Goal: Browse casually

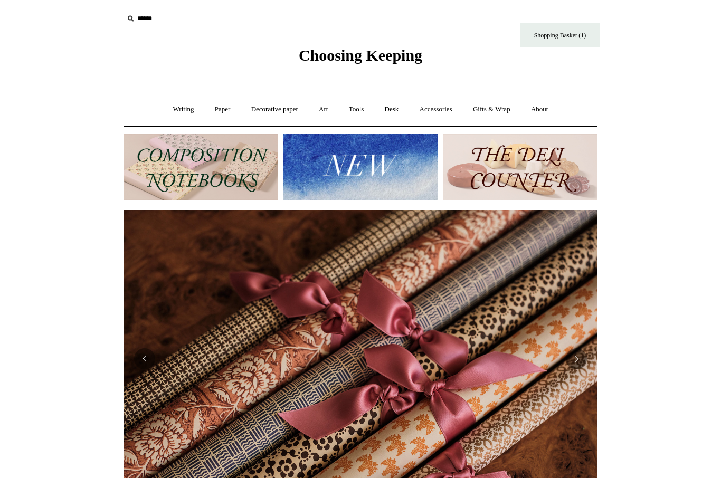
scroll to position [0, 948]
click at [546, 172] on img at bounding box center [520, 167] width 155 height 66
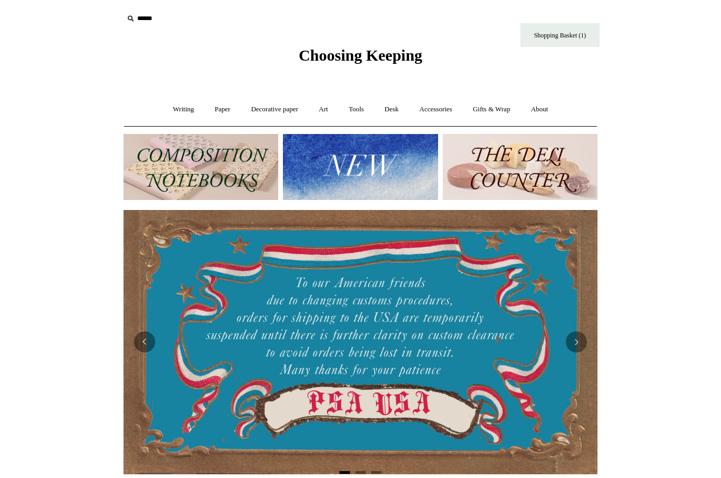
click at [391, 170] on img at bounding box center [360, 167] width 155 height 66
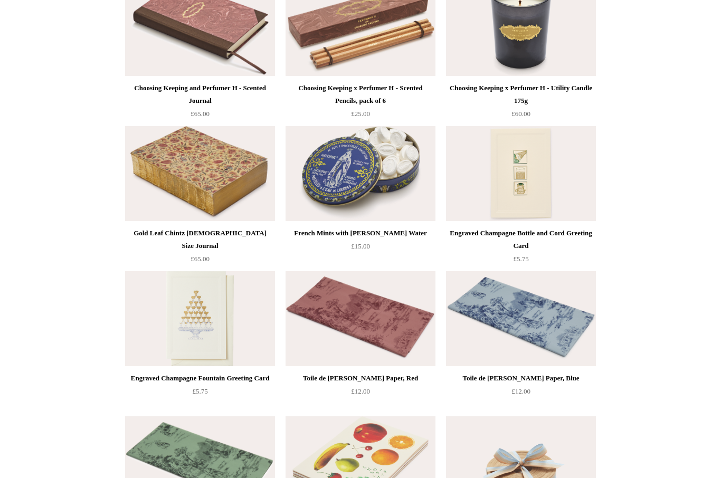
scroll to position [1320, 0]
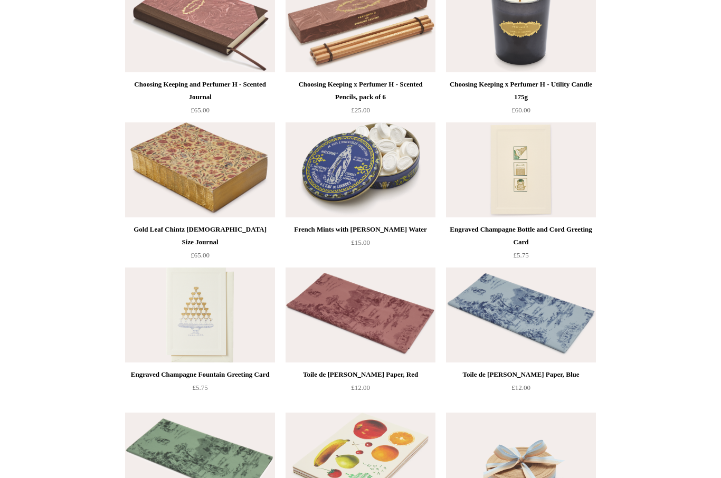
click at [225, 168] on img at bounding box center [200, 170] width 150 height 95
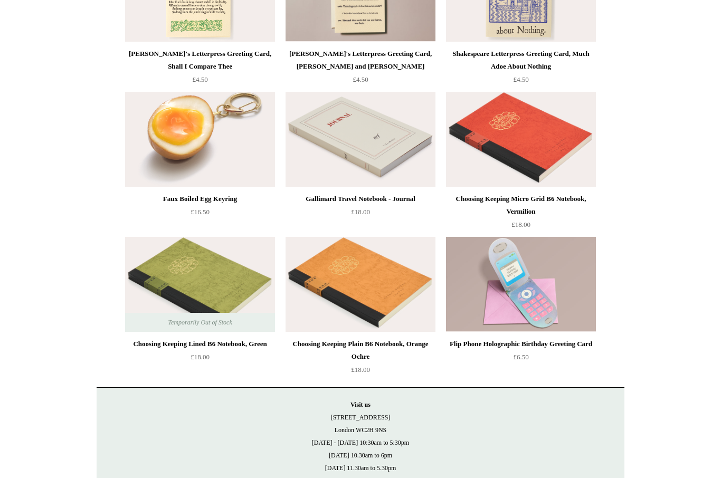
scroll to position [2260, 0]
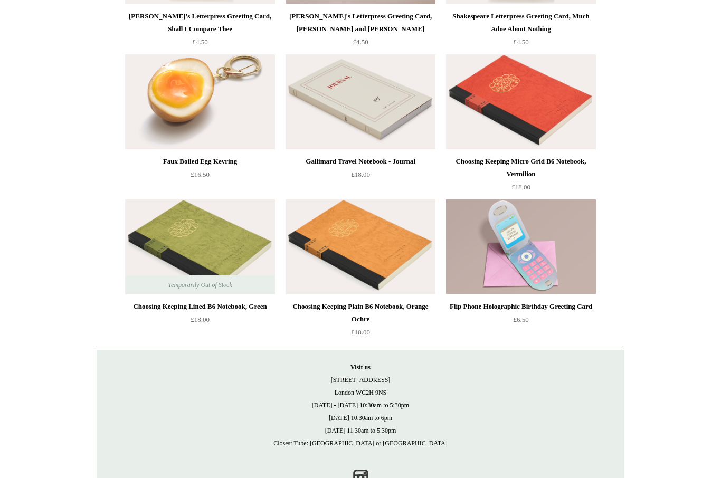
click at [194, 224] on img at bounding box center [200, 246] width 150 height 95
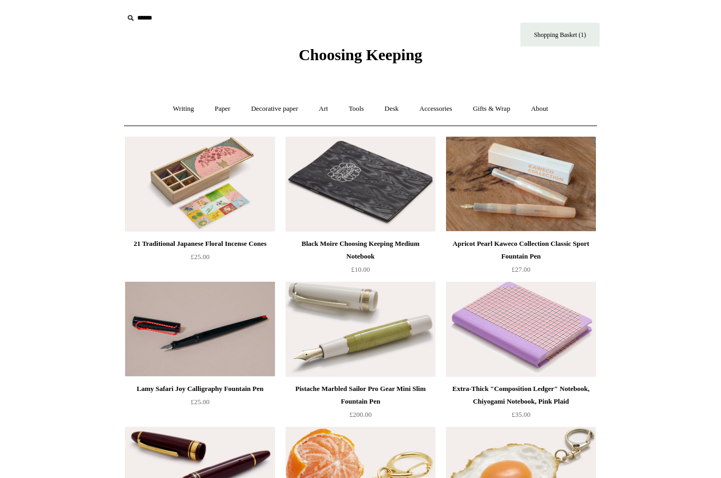
scroll to position [0, 0]
click at [169, 109] on link "Writing +" at bounding box center [184, 110] width 40 height 28
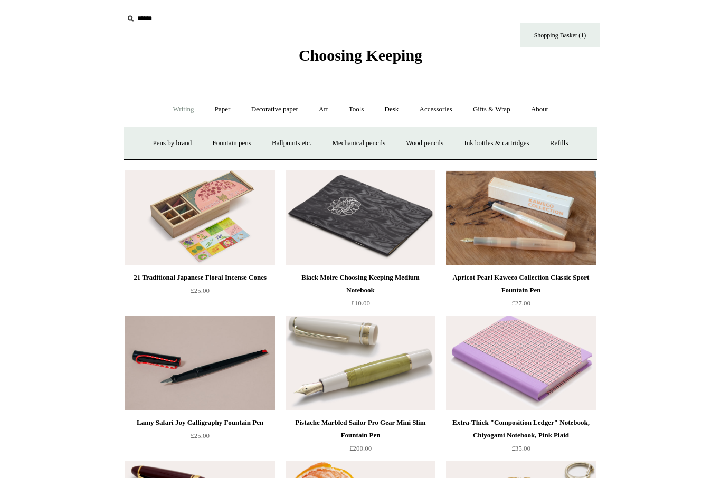
click at [212, 107] on link "Paper +" at bounding box center [222, 110] width 35 height 28
click at [208, 136] on link "Notebooks +" at bounding box center [212, 143] width 49 height 28
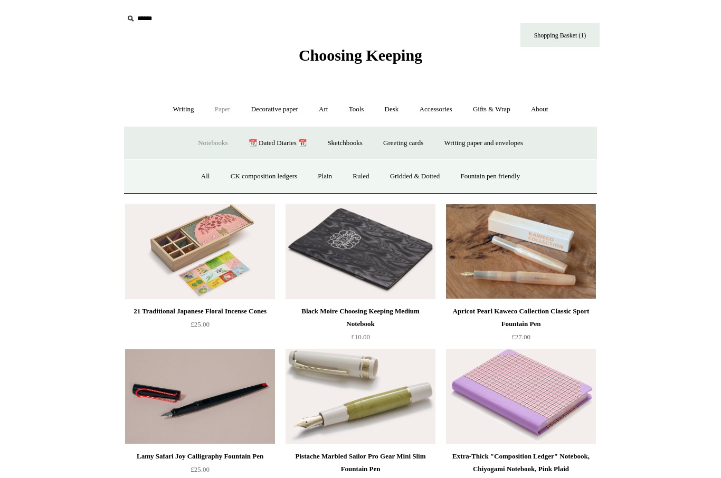
click at [192, 180] on link "All" at bounding box center [206, 177] width 28 height 28
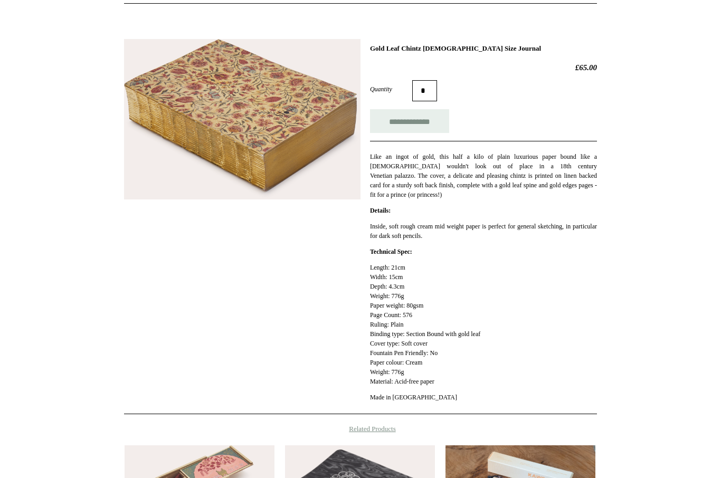
scroll to position [126, 0]
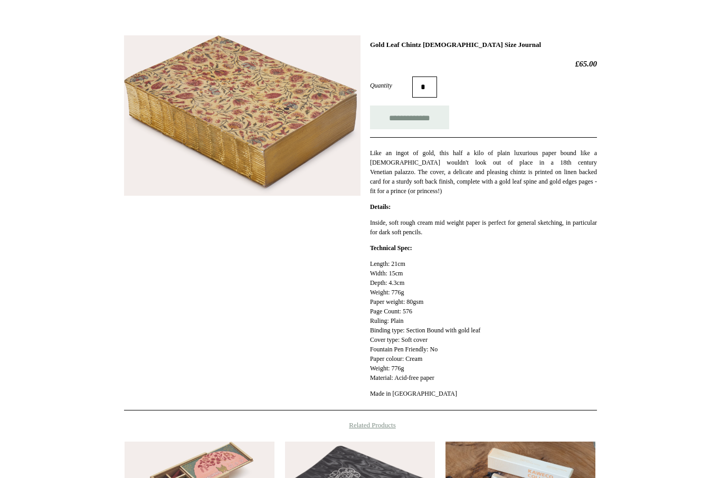
click at [309, 126] on img at bounding box center [242, 116] width 236 height 160
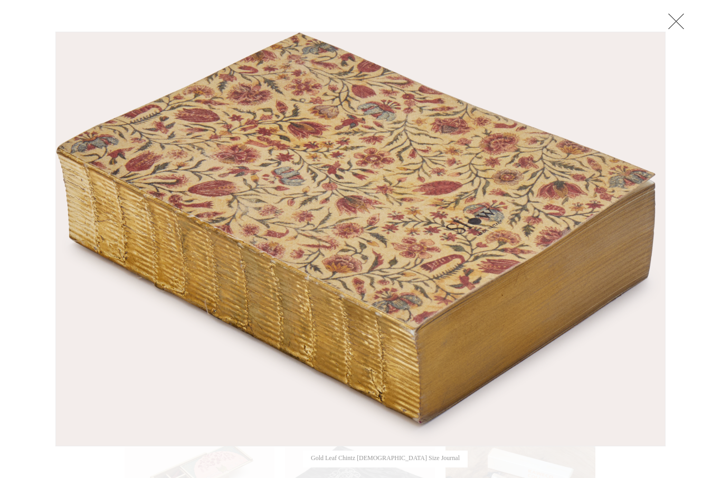
click at [634, 195] on img at bounding box center [360, 239] width 609 height 414
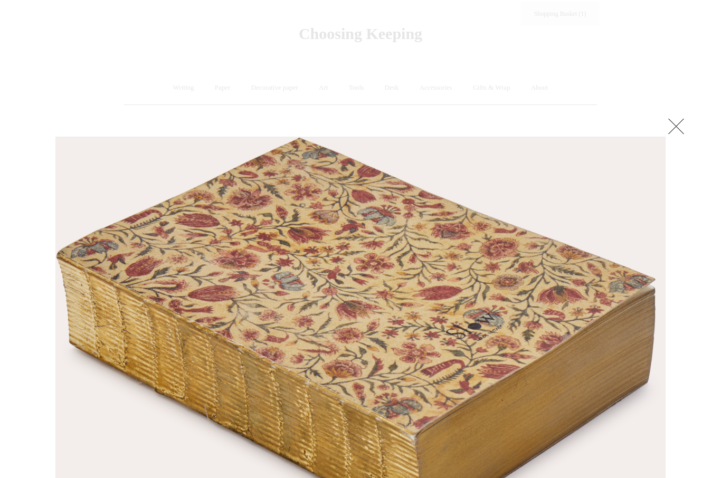
scroll to position [0, 0]
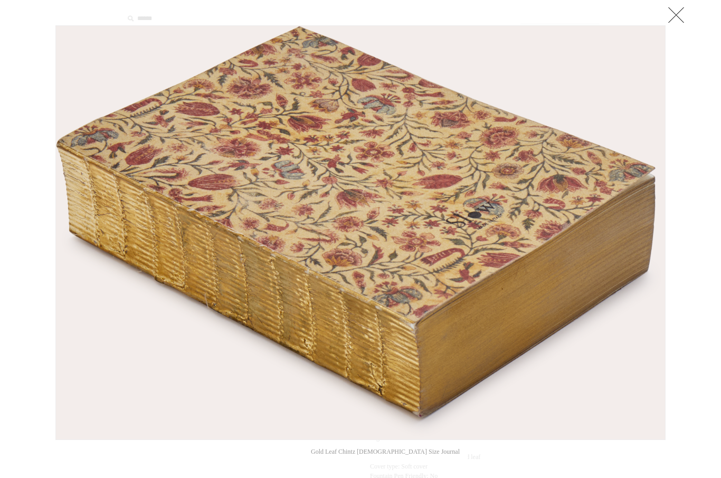
click at [677, 21] on link at bounding box center [675, 14] width 21 height 21
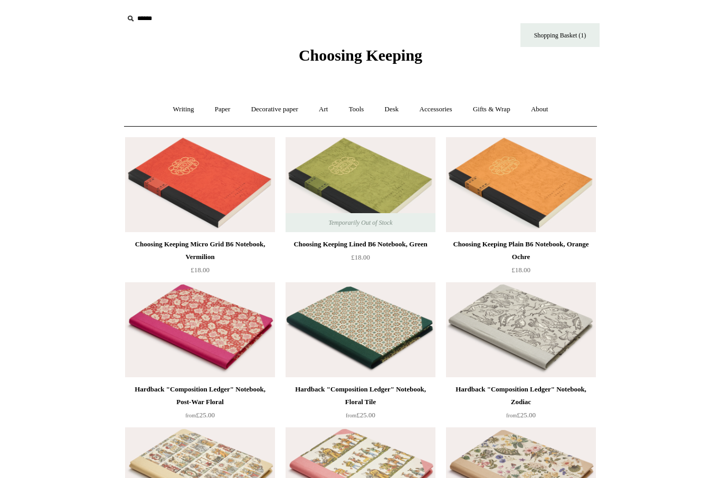
click at [281, 111] on link "Decorative paper +" at bounding box center [275, 110] width 66 height 28
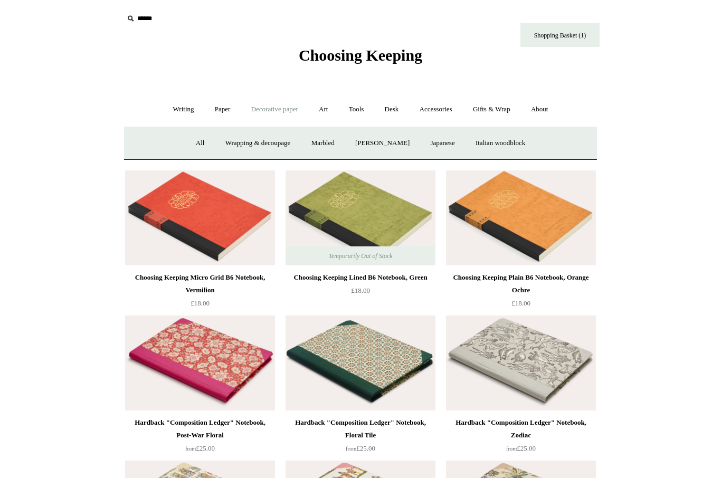
click at [190, 143] on link "All" at bounding box center [200, 143] width 28 height 28
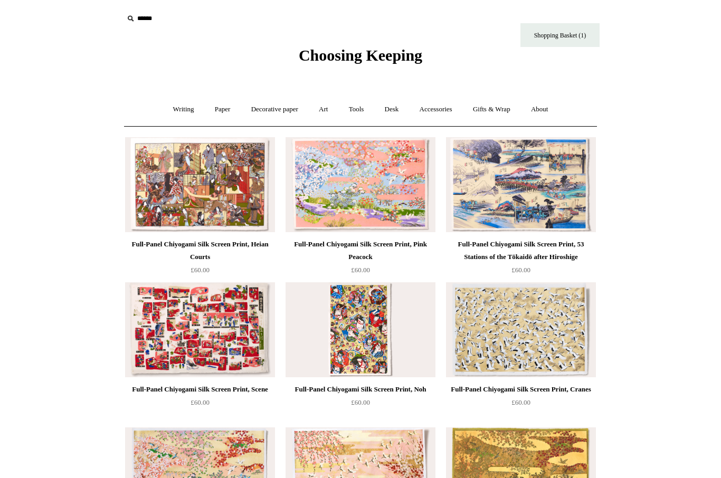
click at [330, 106] on link "Art +" at bounding box center [323, 110] width 28 height 28
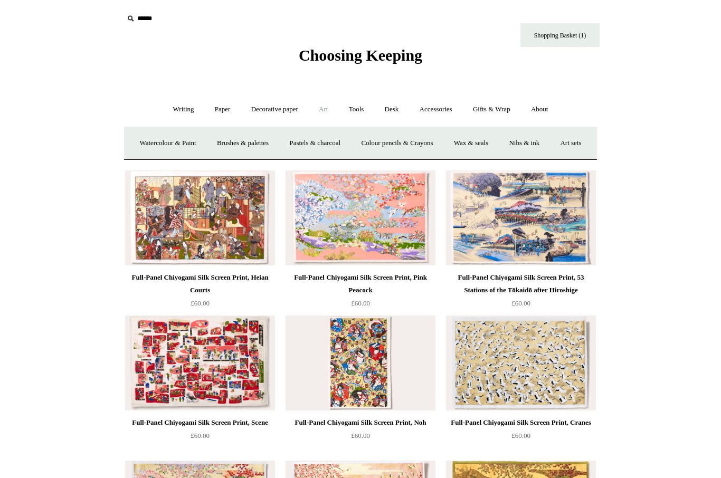
click at [348, 144] on link "Pastels & charcoal" at bounding box center [315, 143] width 70 height 28
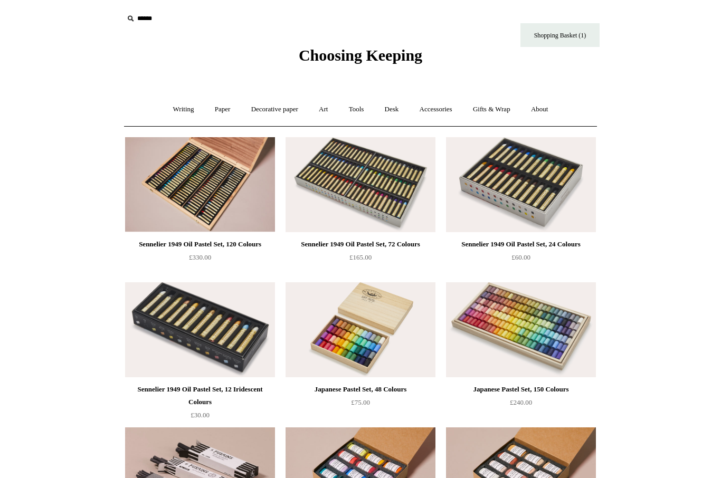
click at [498, 107] on link "Gifts & Wrap +" at bounding box center [491, 110] width 56 height 28
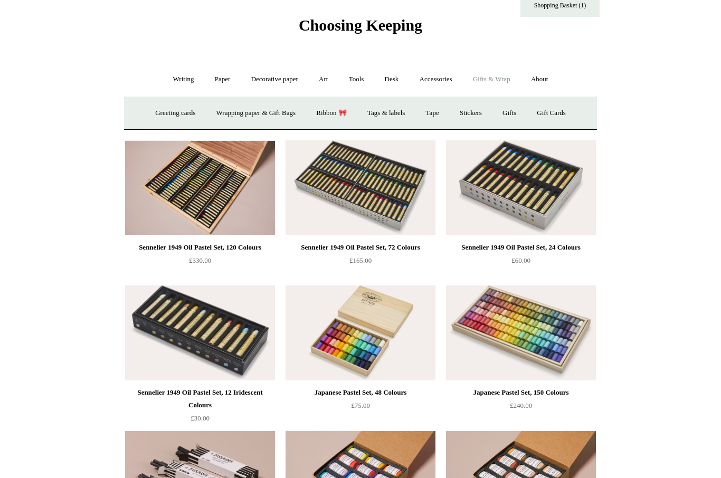
scroll to position [31, 0]
click at [268, 109] on link "Wrapping paper & Gift Bags" at bounding box center [256, 113] width 98 height 28
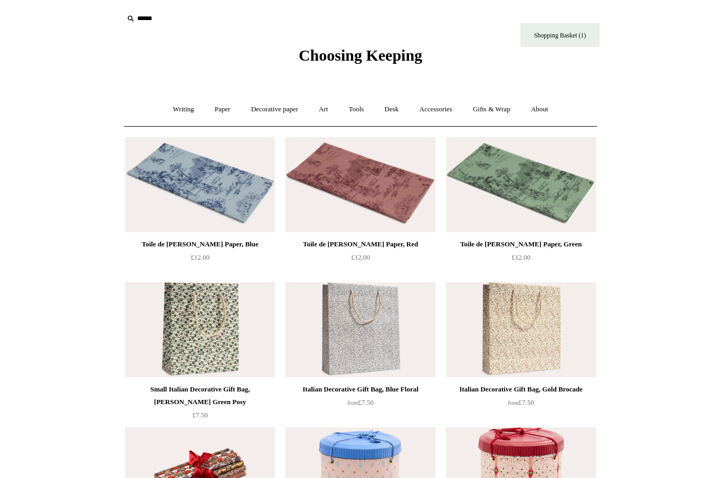
click at [442, 110] on link "Accessories +" at bounding box center [436, 110] width 52 height 28
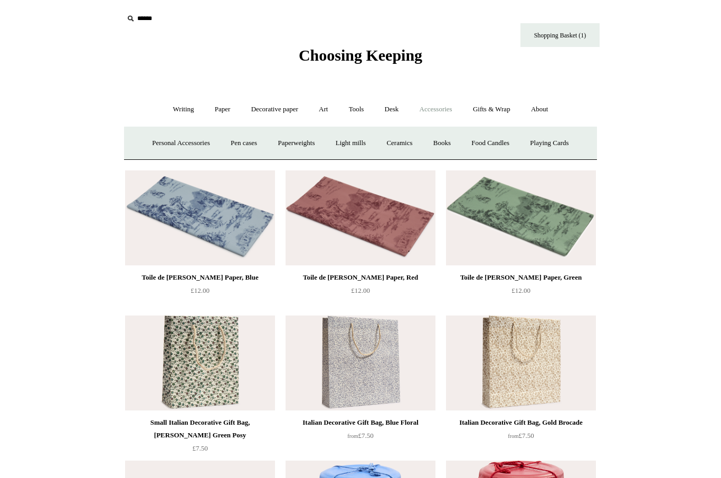
click at [451, 143] on link "Books" at bounding box center [442, 143] width 36 height 28
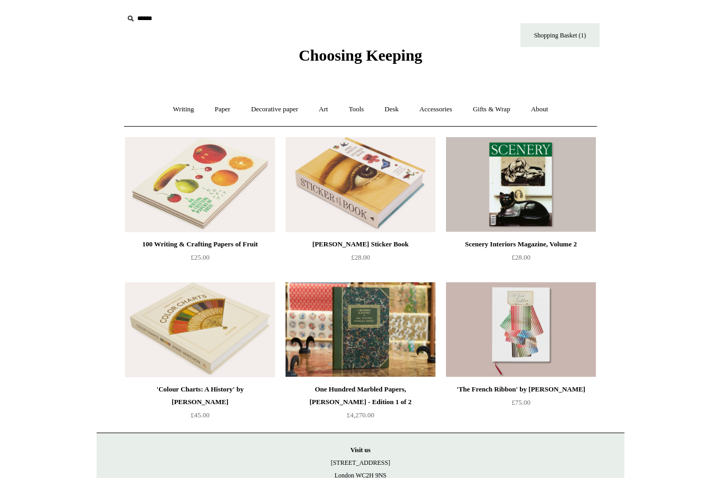
click at [211, 335] on img at bounding box center [200, 329] width 150 height 95
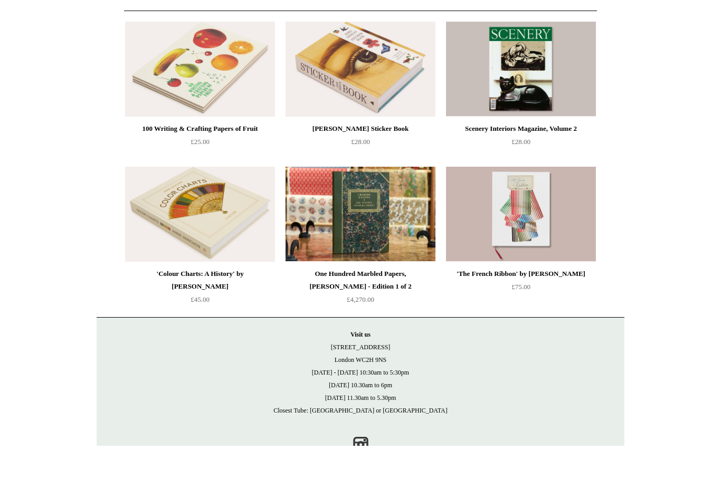
scroll to position [83, 0]
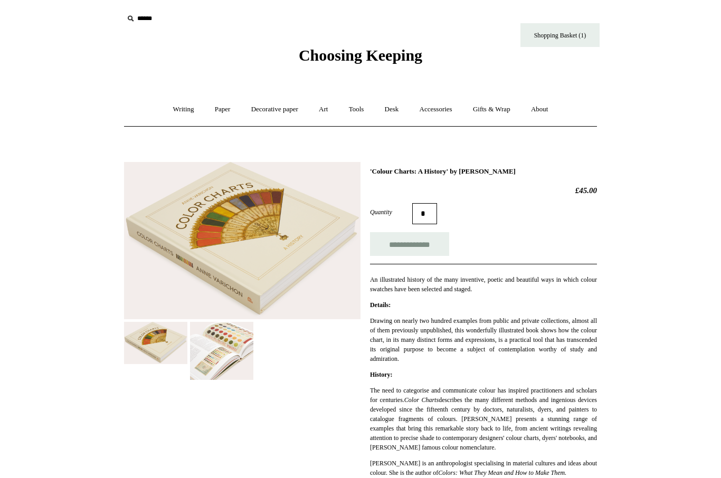
click at [234, 359] on img at bounding box center [221, 351] width 63 height 58
